Goal: Task Accomplishment & Management: Complete application form

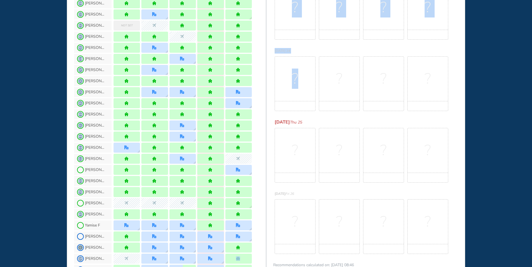
drag, startPoint x: 264, startPoint y: 251, endPoint x: 265, endPoint y: 266, distance: 14.8
click at [265, 266] on div "WHO'S WHERE WHEN 1 /1 Spaces Usually quiet B&P Main Floor , [PERSON_NAME] #42 R…" at bounding box center [266, 242] width 398 height 721
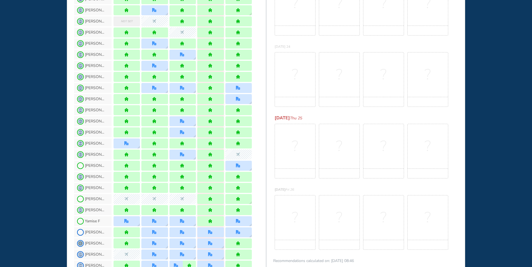
click at [362, 170] on div "? ? ? ?" at bounding box center [365, 151] width 183 height 55
click at [267, 267] on div "BEST OFFICE DAYS WORKPLAN [DATE] 22 No Best Office Days to show! Update your pr…" at bounding box center [365, 78] width 198 height 382
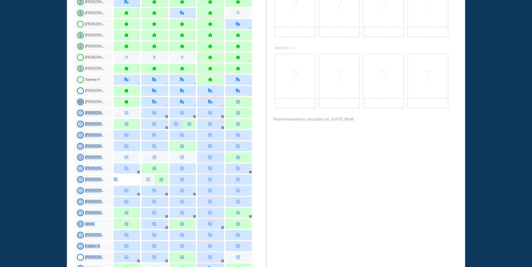
drag, startPoint x: 265, startPoint y: 254, endPoint x: 265, endPoint y: 267, distance: 13.1
click at [265, 267] on section "JL Me [PERSON_NAME] B AN Ani N AE [PERSON_NAME] D CB [PERSON_NAME] B CD [PERSON…" at bounding box center [170, 117] width 192 height 642
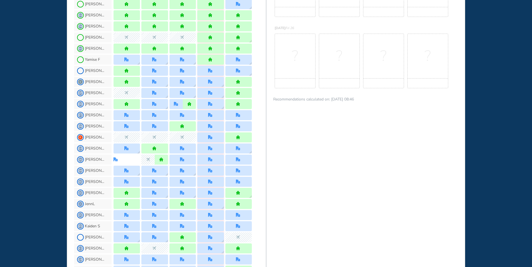
click at [328, 168] on div "BEST OFFICE DAYS WORKPLAN [DATE] 22 No Best Office Days to show! Update your pr…" at bounding box center [365, 76] width 199 height 721
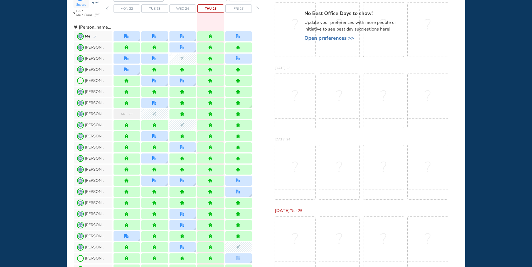
scroll to position [0, 0]
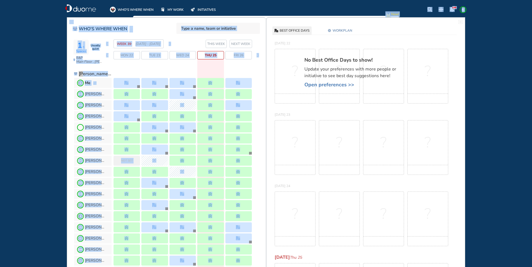
click at [266, 0] on html "WHO'S WHERE WHEN MY WORK INITIATIVES 138 JL New! NOTIFICATIONS All Location Tas…" at bounding box center [266, 133] width 532 height 267
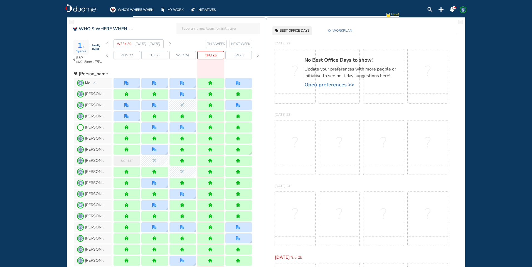
click at [334, 182] on div "[DATE] 24 ? ? ? ?" at bounding box center [365, 216] width 198 height 71
click at [93, 83] on img "pen-edit" at bounding box center [94, 83] width 3 height 4
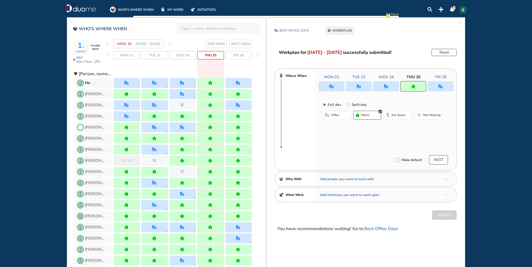
click at [247, 43] on span "NEXT WEEK" at bounding box center [240, 44] width 19 height 6
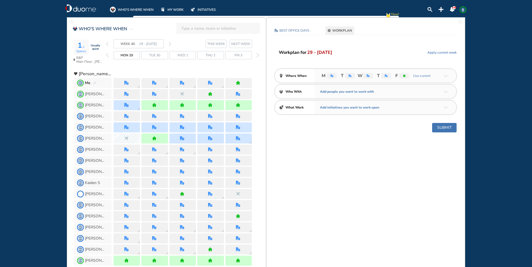
click at [441, 127] on button "Submit" at bounding box center [444, 127] width 24 height 9
